Goal: Information Seeking & Learning: Find specific fact

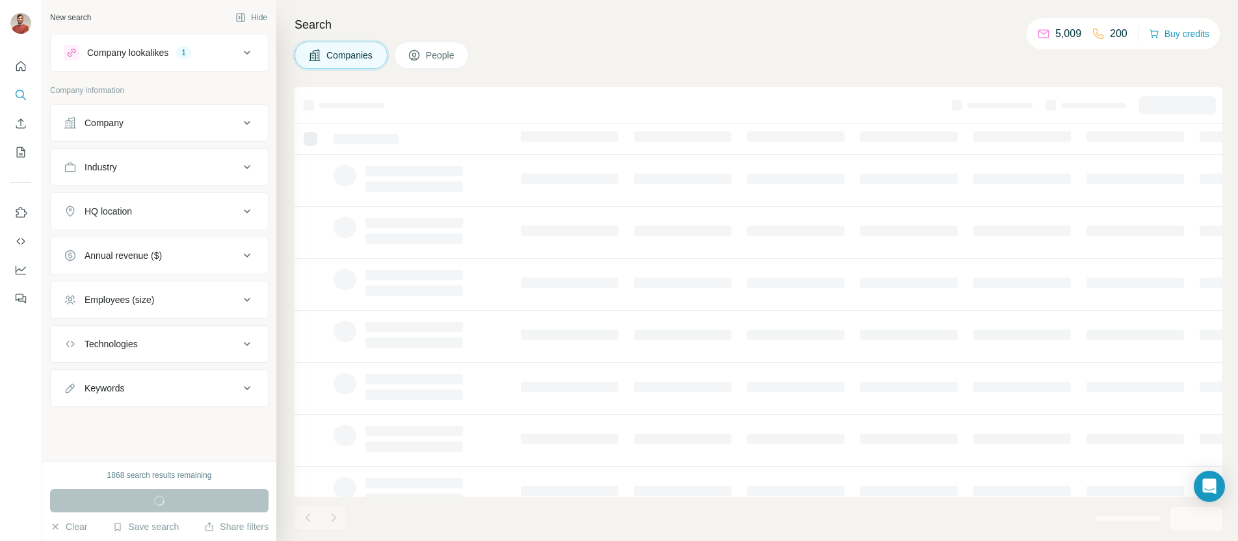
click at [220, 57] on div "Company lookalikes 1" at bounding box center [152, 53] width 176 height 16
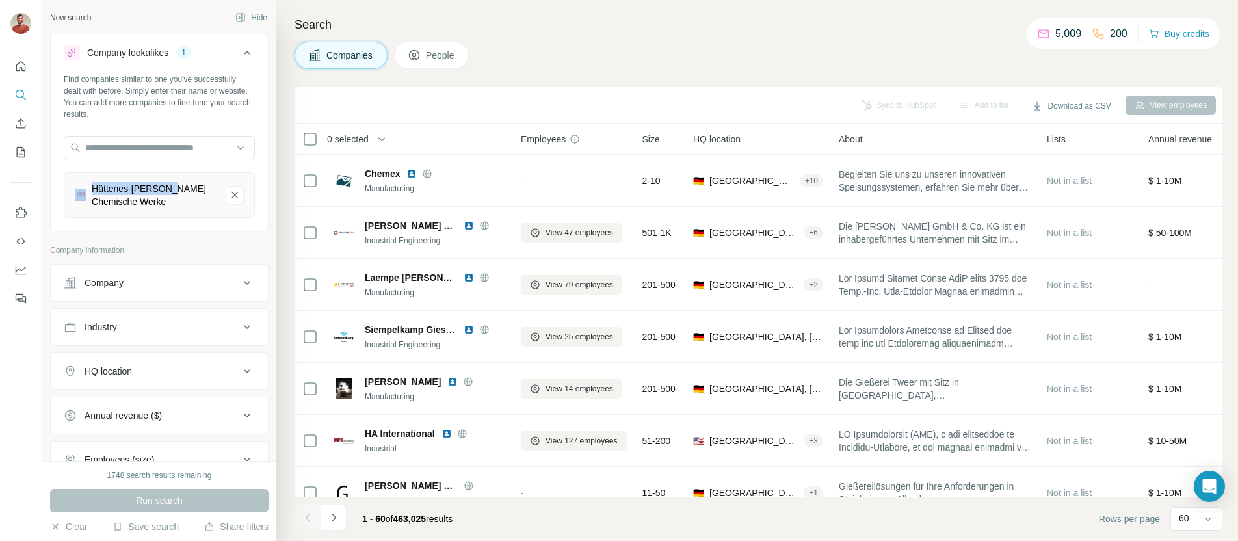
drag, startPoint x: 174, startPoint y: 193, endPoint x: 90, endPoint y: 192, distance: 84.6
click at [90, 192] on div "Hüttenes-[PERSON_NAME] Chemische Werke" at bounding box center [145, 195] width 140 height 26
click at [230, 191] on icon "Hüttenes-Albertus Chemische Werke-remove-button" at bounding box center [235, 195] width 12 height 13
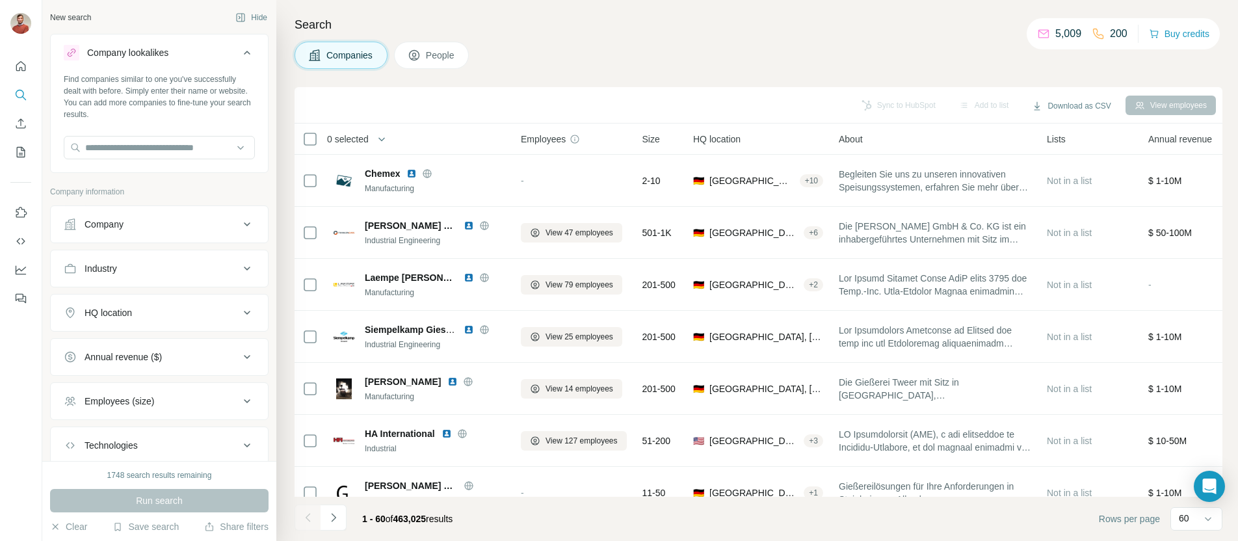
click at [222, 230] on div "Company" at bounding box center [152, 224] width 176 height 13
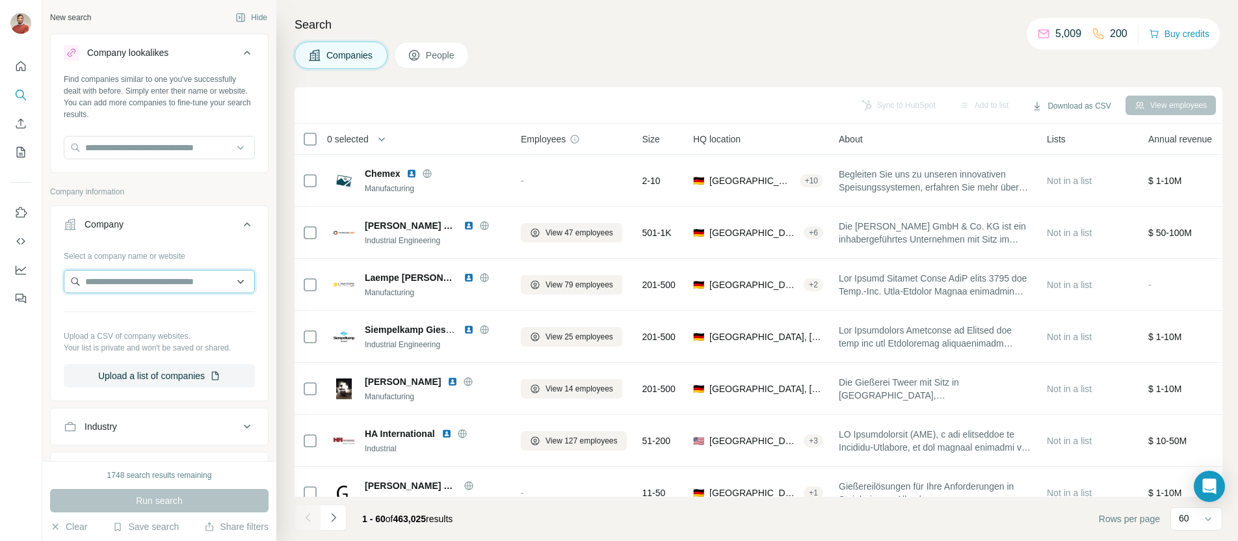
click at [107, 280] on input "text" at bounding box center [159, 281] width 191 height 23
paste input "**********"
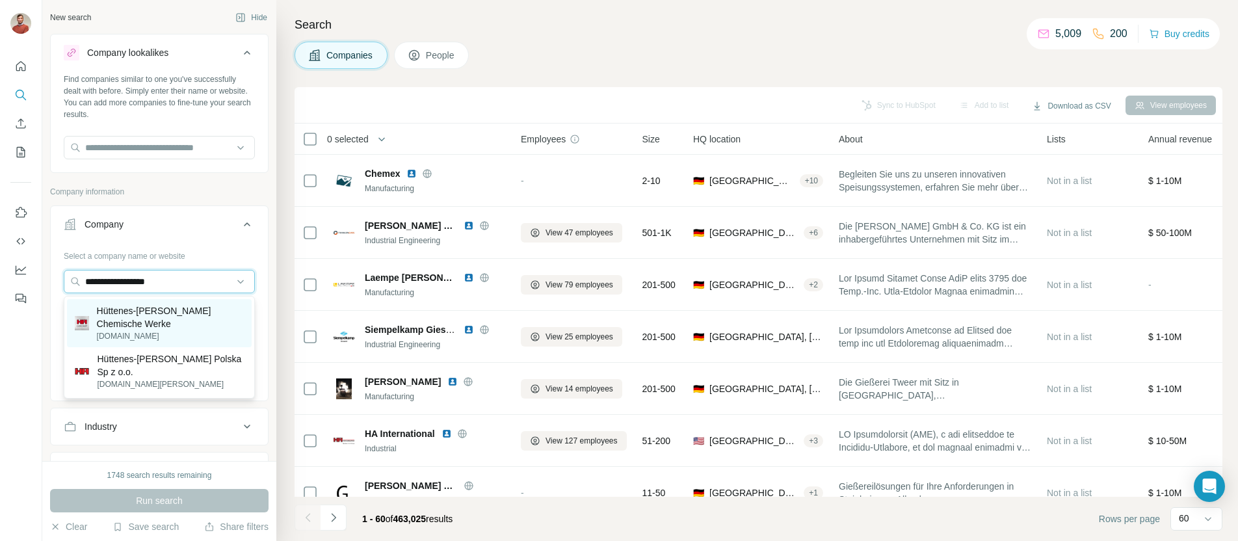
type input "**********"
click at [180, 313] on p "Hüttenes-[PERSON_NAME] Chemische Werke" at bounding box center [170, 317] width 147 height 26
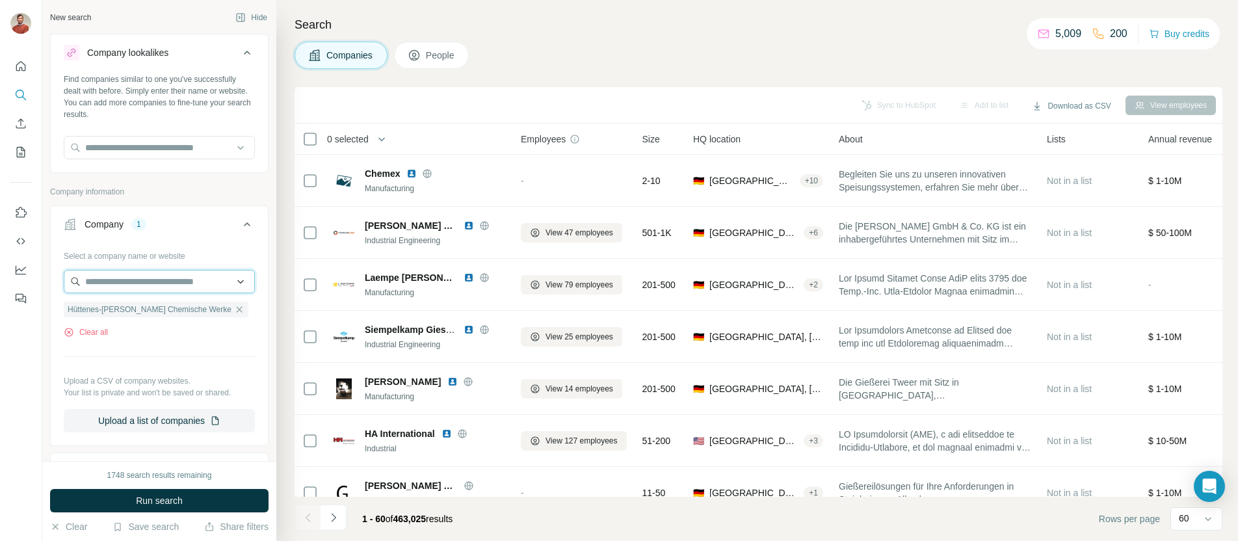
click at [189, 284] on input "text" at bounding box center [159, 281] width 191 height 23
paste input "**********"
type input "**********"
click at [283, 287] on div "Search Companies People Sync to HubSpot Add to list Download as CSV View employ…" at bounding box center [757, 270] width 962 height 541
click at [443, 43] on button "People" at bounding box center [431, 55] width 75 height 27
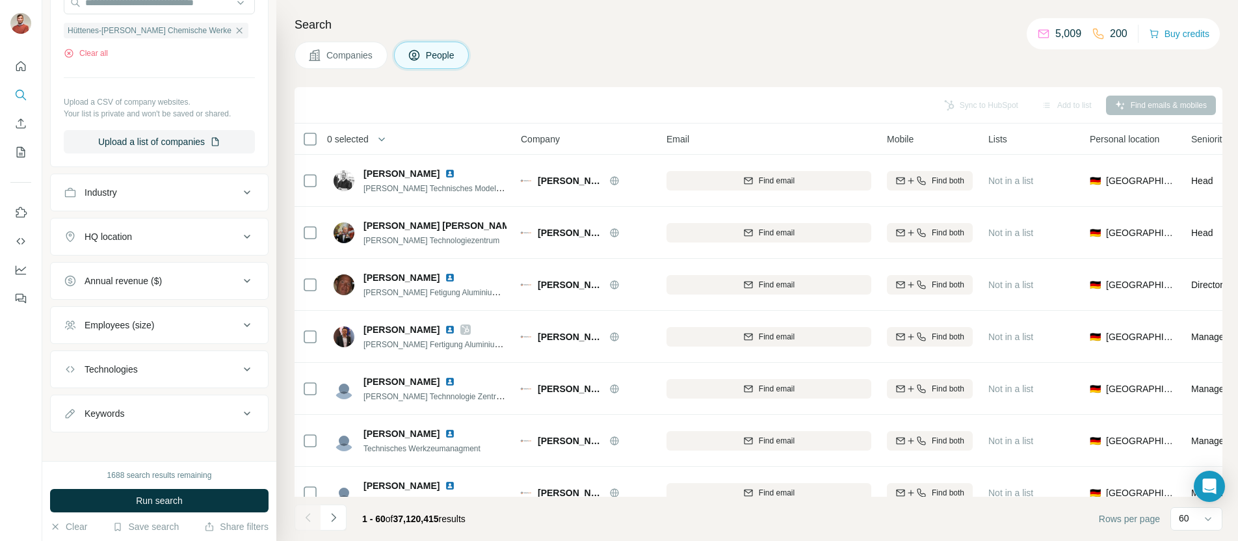
scroll to position [490, 0]
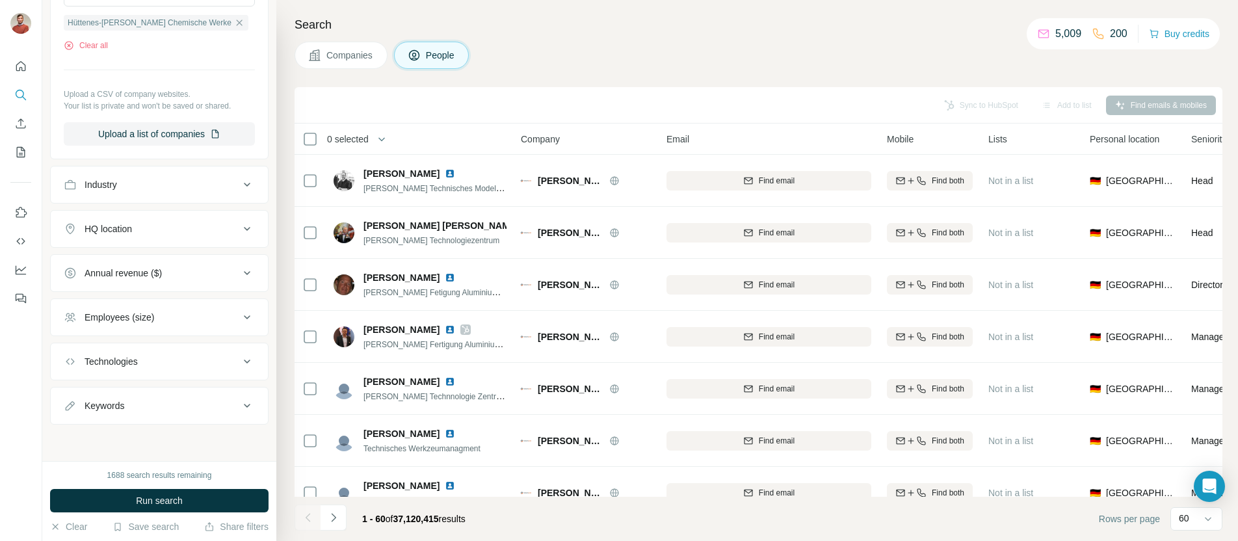
click at [181, 497] on span "Run search" at bounding box center [159, 500] width 47 height 13
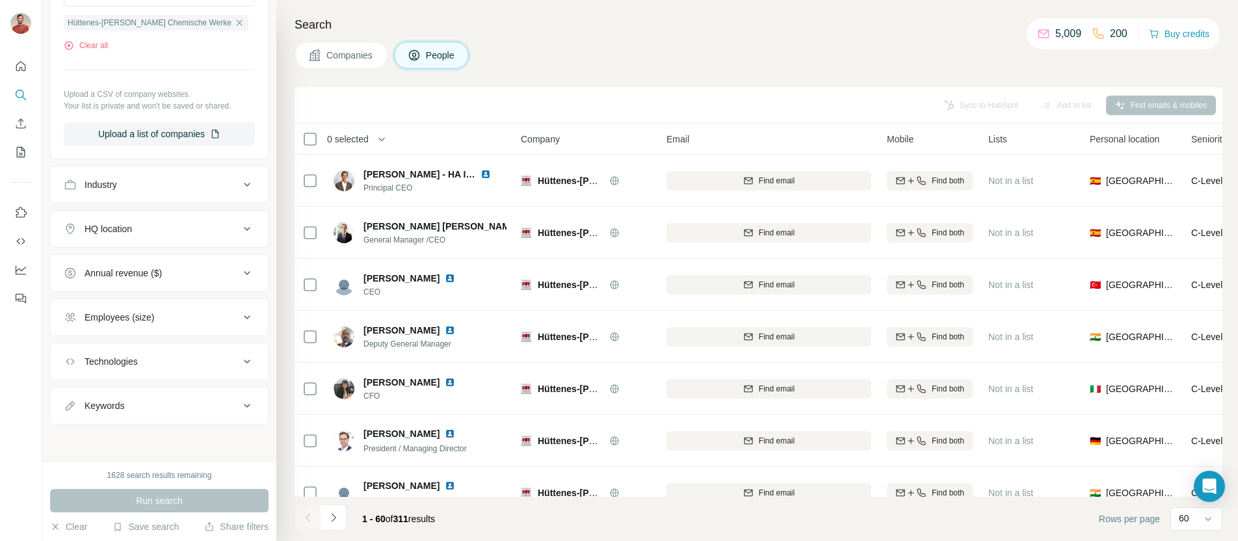
drag, startPoint x: 382, startPoint y: 91, endPoint x: 430, endPoint y: 105, distance: 50.0
click at [382, 92] on div "Sync to HubSpot Add to list Find emails & mobiles" at bounding box center [759, 105] width 928 height 36
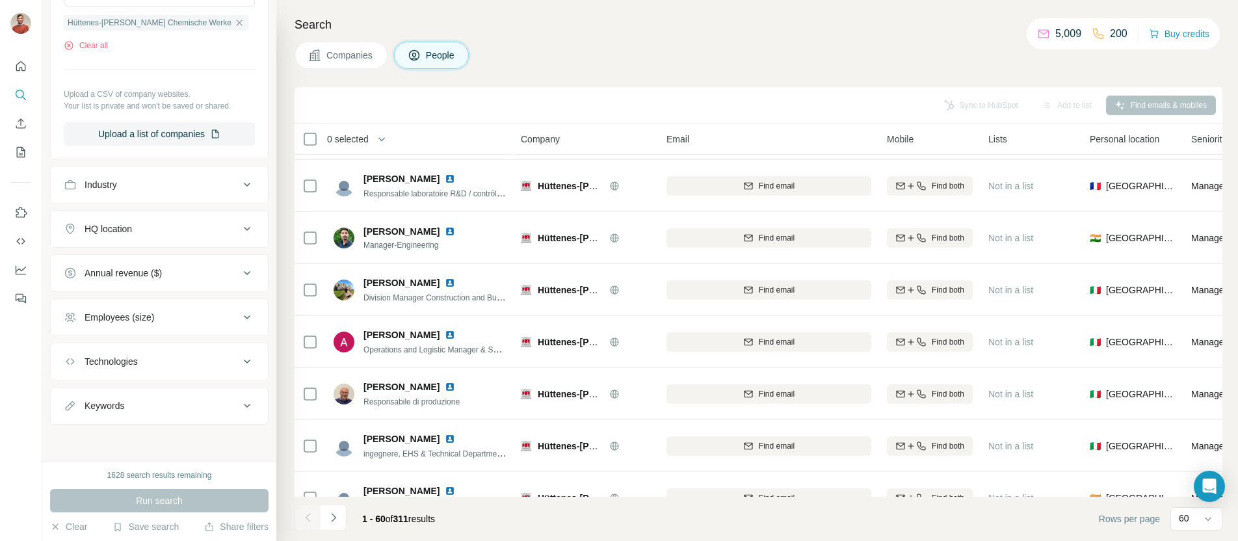
scroll to position [1826, 0]
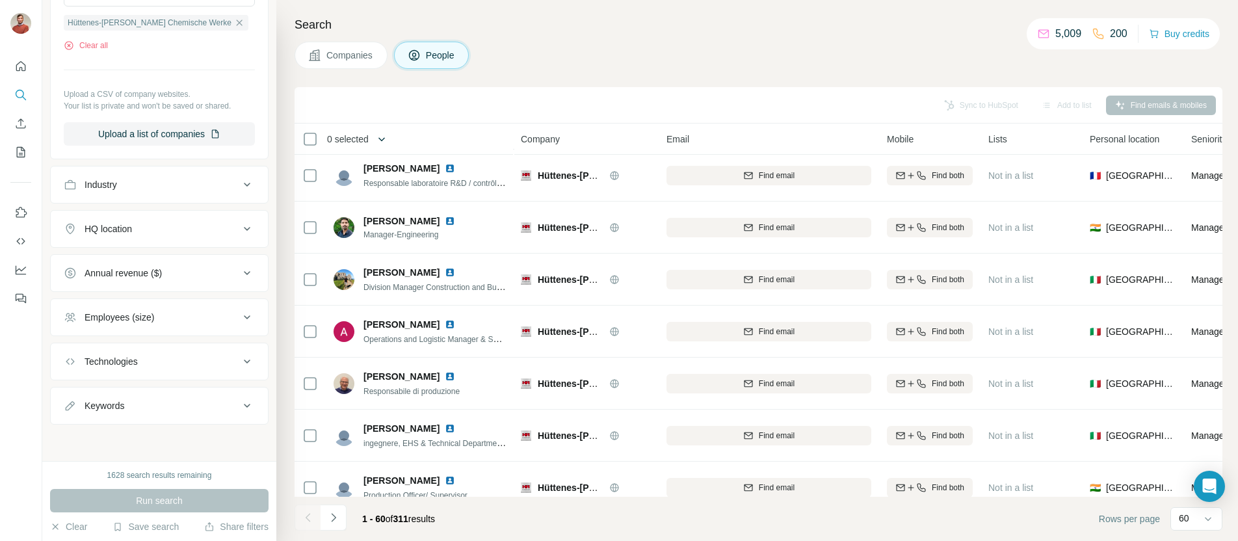
click at [385, 137] on icon "button" at bounding box center [381, 139] width 13 height 13
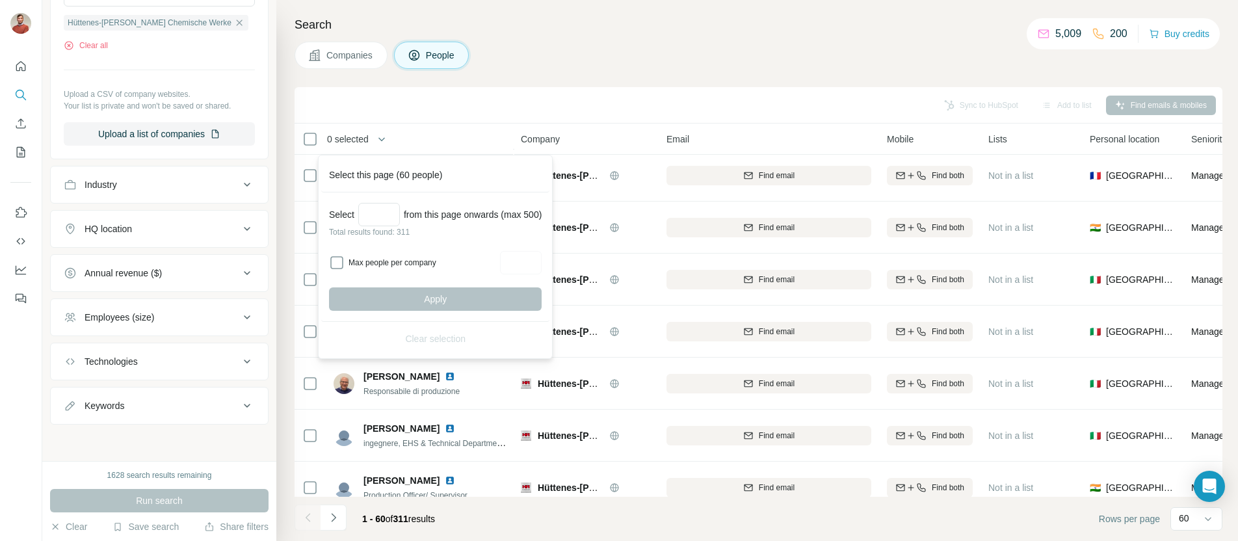
click at [492, 116] on div "Sync to HubSpot Add to list Find emails & mobiles" at bounding box center [758, 105] width 915 height 23
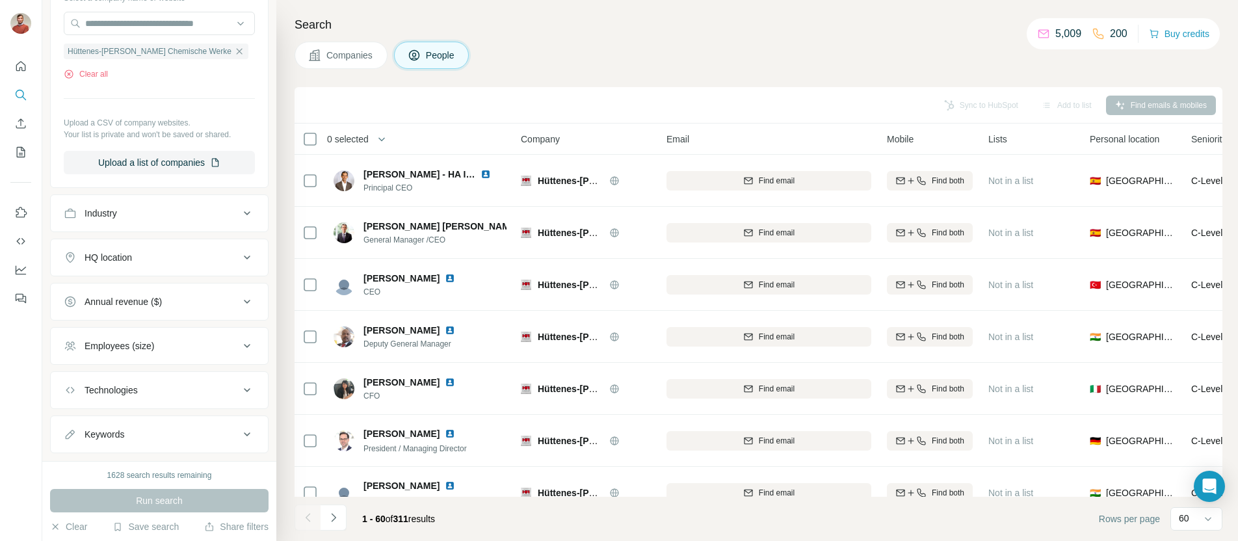
scroll to position [490, 0]
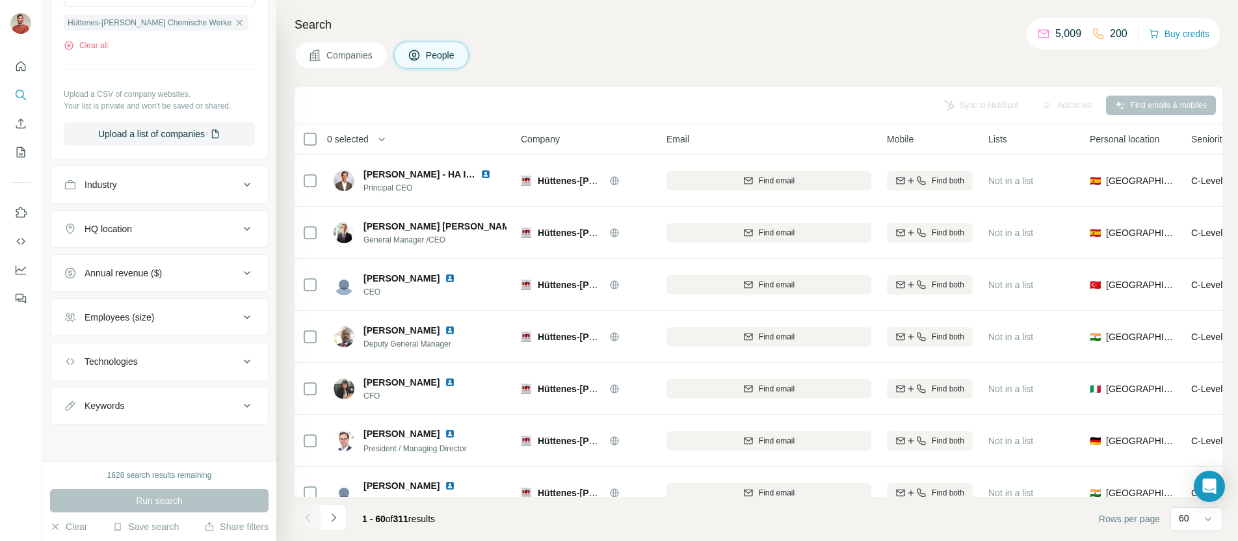
click at [243, 405] on icon at bounding box center [247, 406] width 16 height 16
click at [122, 453] on div at bounding box center [159, 444] width 217 height 34
click at [131, 444] on input "text" at bounding box center [146, 438] width 165 height 23
type input "*******"
click at [245, 438] on icon "button" at bounding box center [244, 438] width 13 height 13
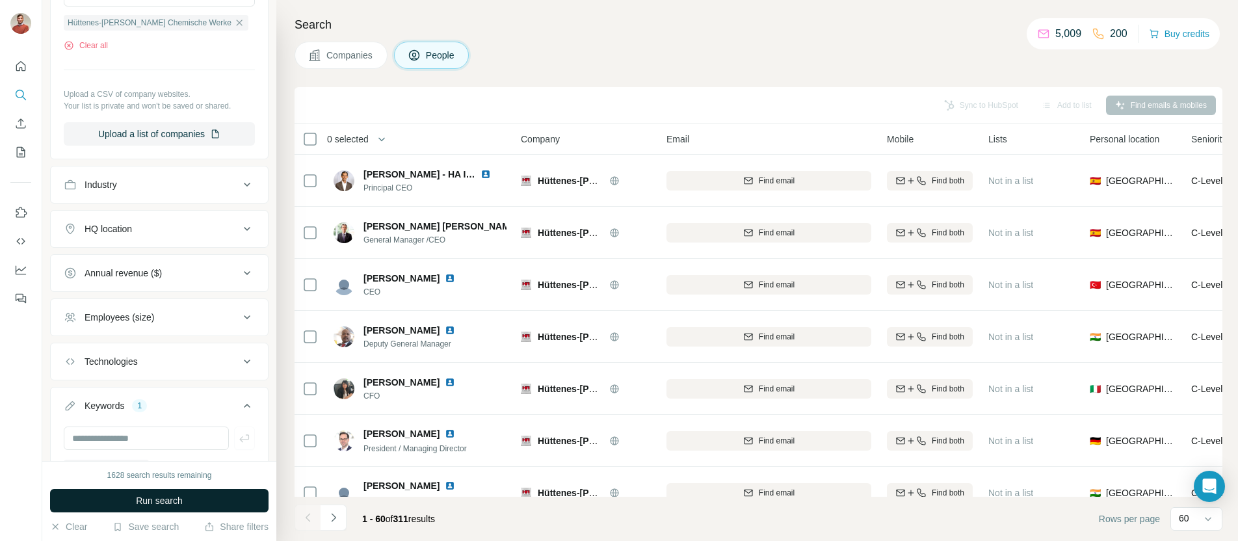
click at [172, 496] on span "Run search" at bounding box center [159, 500] width 47 height 13
